Goal: Ask a question

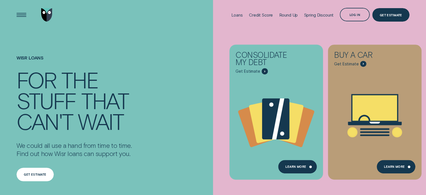
click at [39, 172] on div "Get estimate" at bounding box center [35, 173] width 37 height 13
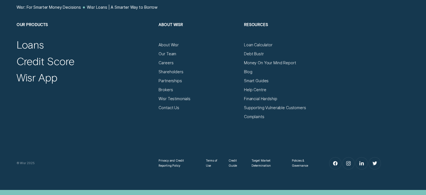
scroll to position [2212, 0]
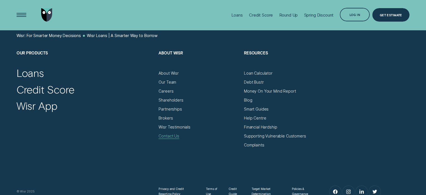
click at [174, 137] on div "Contact Us" at bounding box center [168, 135] width 21 height 5
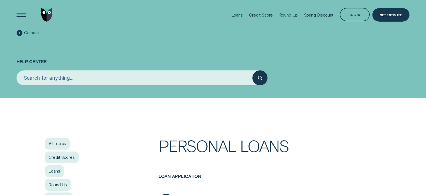
click at [166, 79] on input "search" at bounding box center [135, 77] width 236 height 15
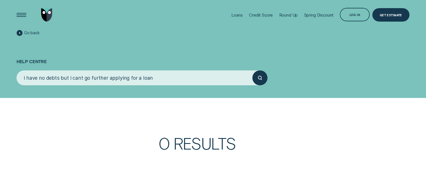
type input "i have no debts but i cant go further applying for a loan"
click at [252, 70] on button "submit" at bounding box center [259, 77] width 15 height 15
click at [261, 76] on icon "submit" at bounding box center [260, 78] width 4 height 4
click at [258, 78] on circle "submit" at bounding box center [259, 77] width 3 height 3
click at [167, 76] on input "i have no debts but i cant go further applying for a loan" at bounding box center [135, 77] width 236 height 15
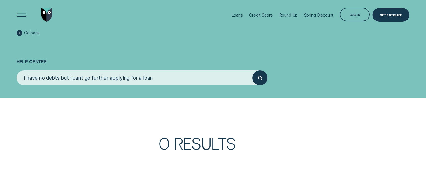
click at [260, 77] on icon "submit" at bounding box center [260, 78] width 4 height 4
